Goal: Information Seeking & Learning: Learn about a topic

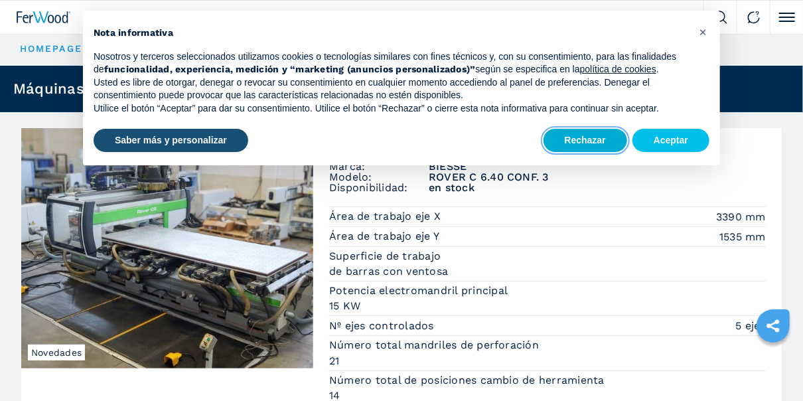
click at [591, 141] on button "Rechazar" at bounding box center [586, 141] width 84 height 24
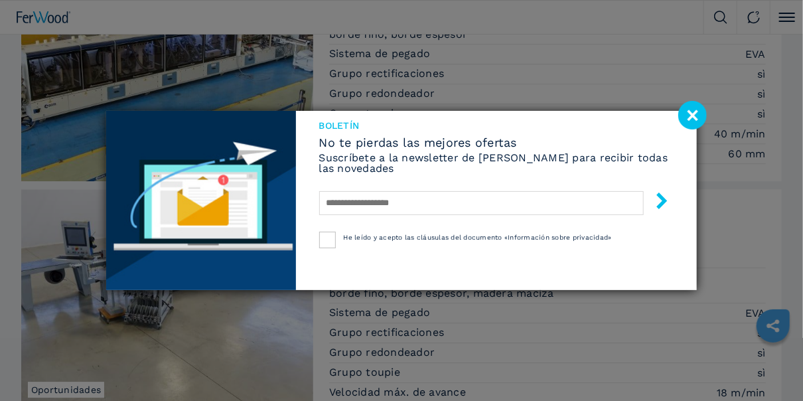
scroll to position [1460, 0]
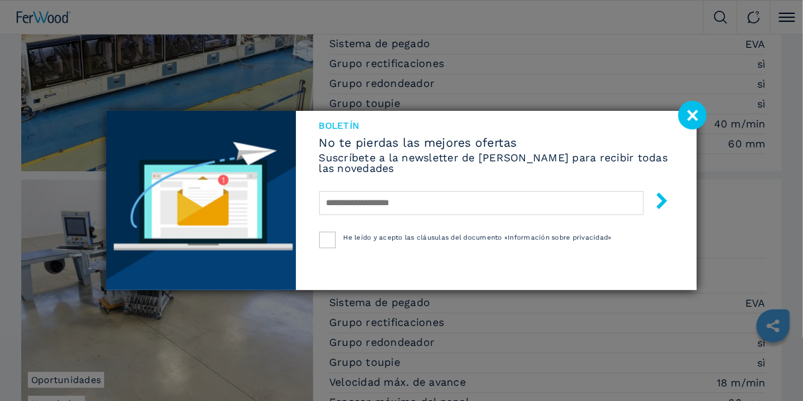
click at [694, 111] on image at bounding box center [692, 115] width 29 height 29
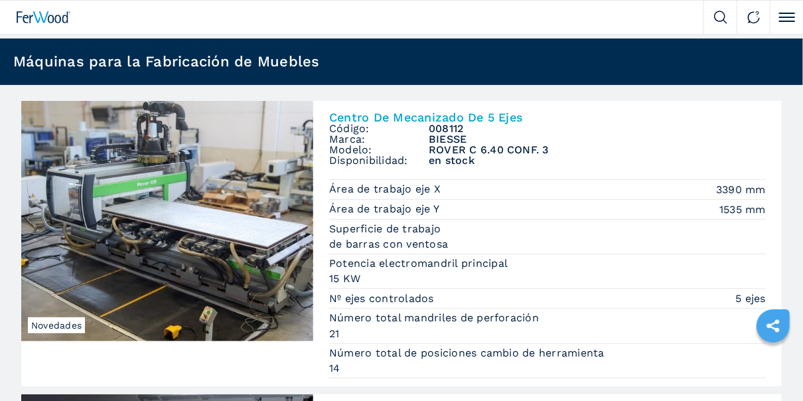
scroll to position [0, 0]
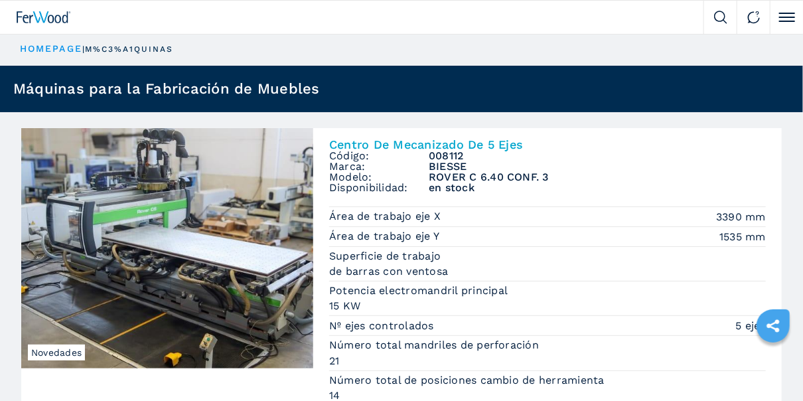
click at [52, 48] on link "HOMEPAGE" at bounding box center [51, 48] width 62 height 11
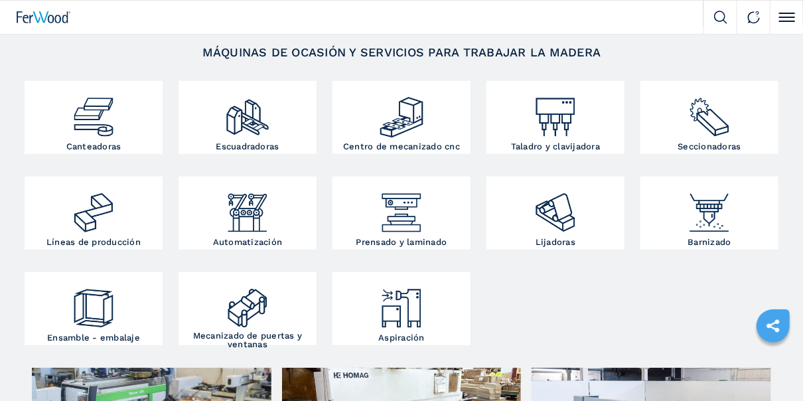
scroll to position [187, 0]
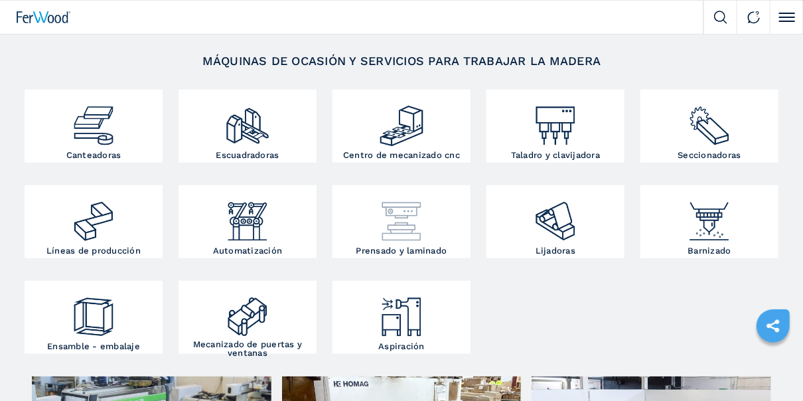
click at [398, 246] on h3 "Prensado y laminado" at bounding box center [401, 250] width 91 height 9
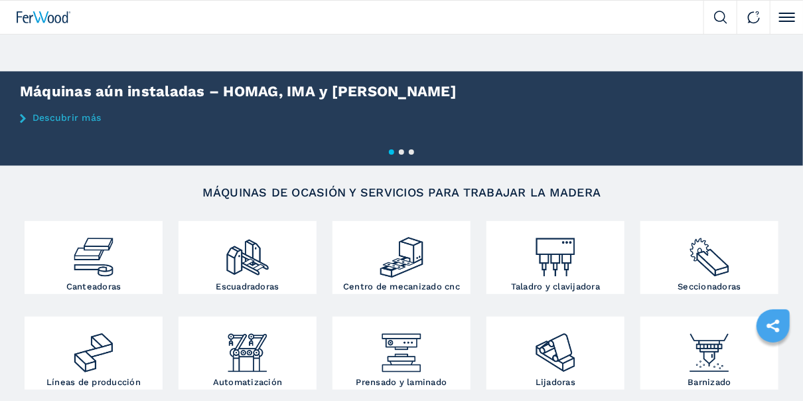
scroll to position [133, 0]
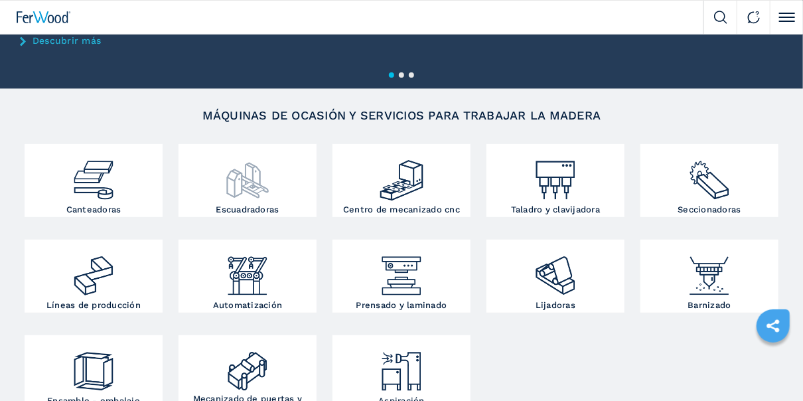
click at [240, 207] on h3 "Escuadradoras" at bounding box center [247, 209] width 63 height 9
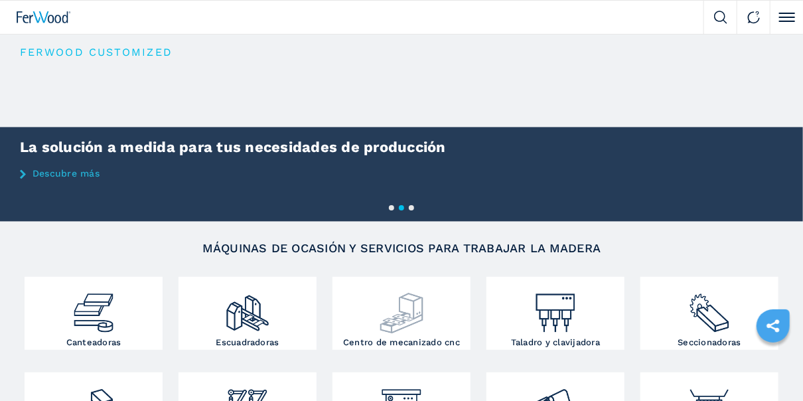
scroll to position [66, 0]
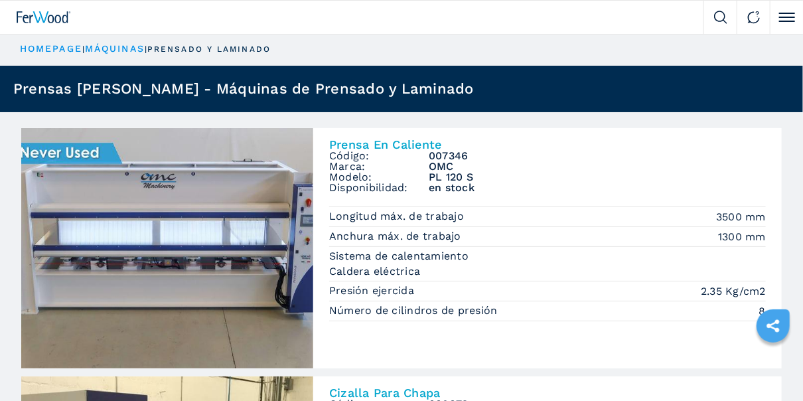
click at [133, 49] on link "máquinas" at bounding box center [115, 48] width 60 height 11
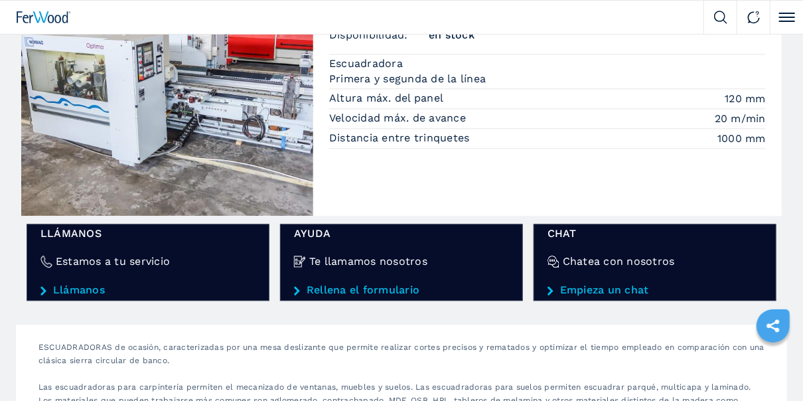
scroll to position [1261, 0]
